Goal: Transaction & Acquisition: Book appointment/travel/reservation

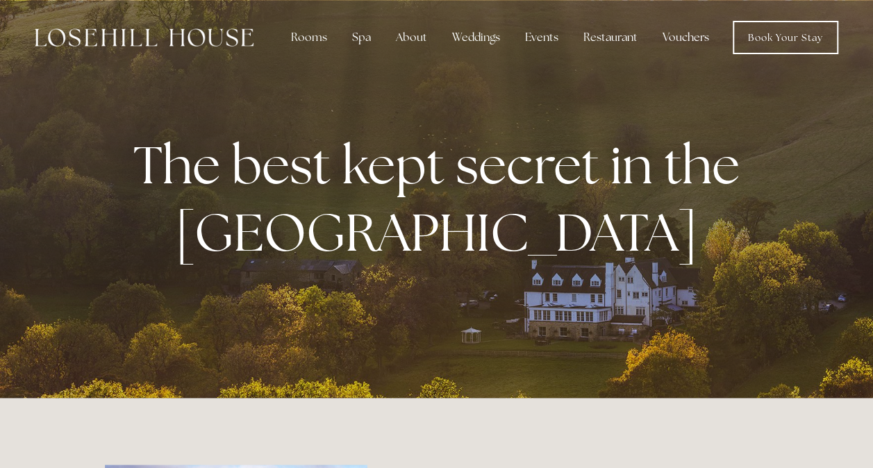
click at [692, 41] on link "Vouchers" at bounding box center [685, 38] width 69 height 28
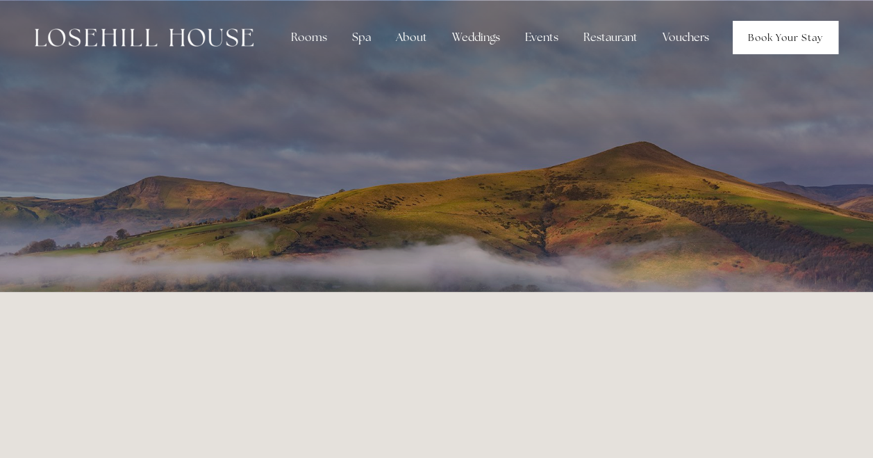
click at [782, 43] on link "Book Your Stay" at bounding box center [785, 37] width 106 height 33
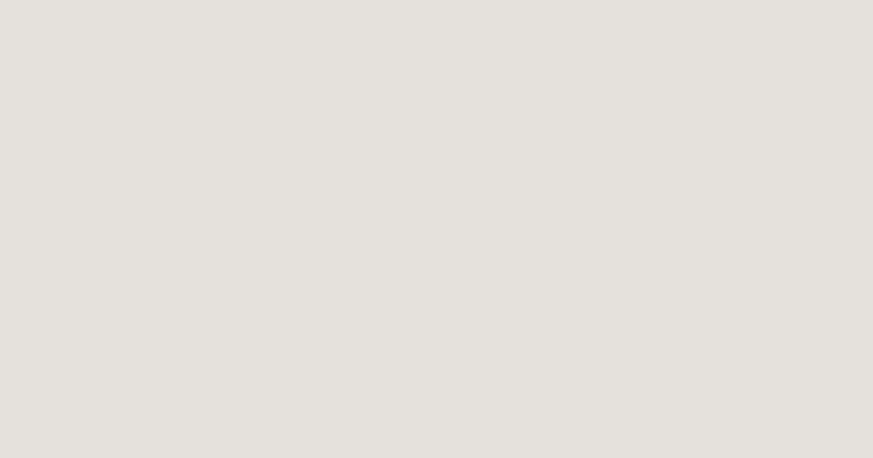
scroll to position [2222, 0]
